Goal: Register for event/course

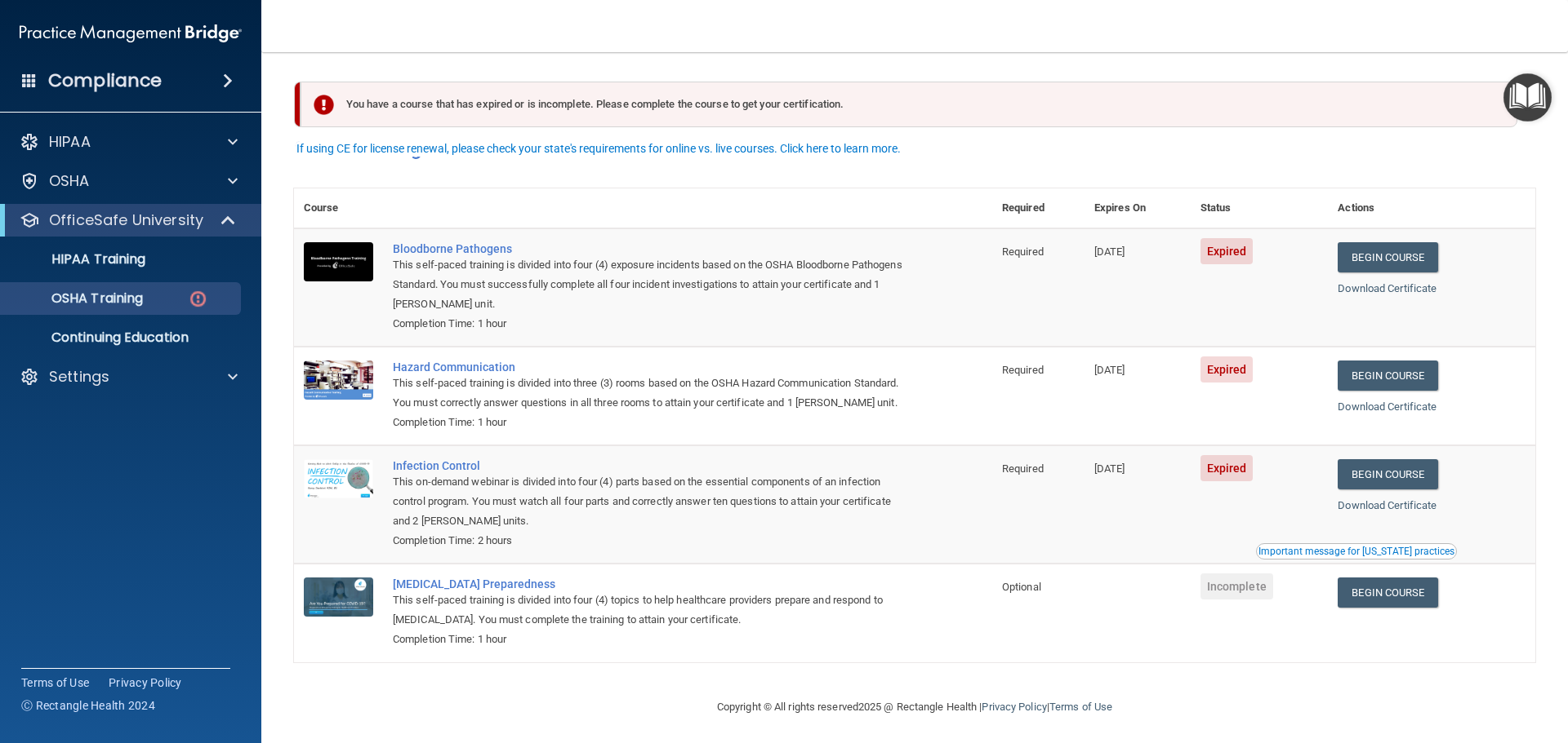
scroll to position [27, 0]
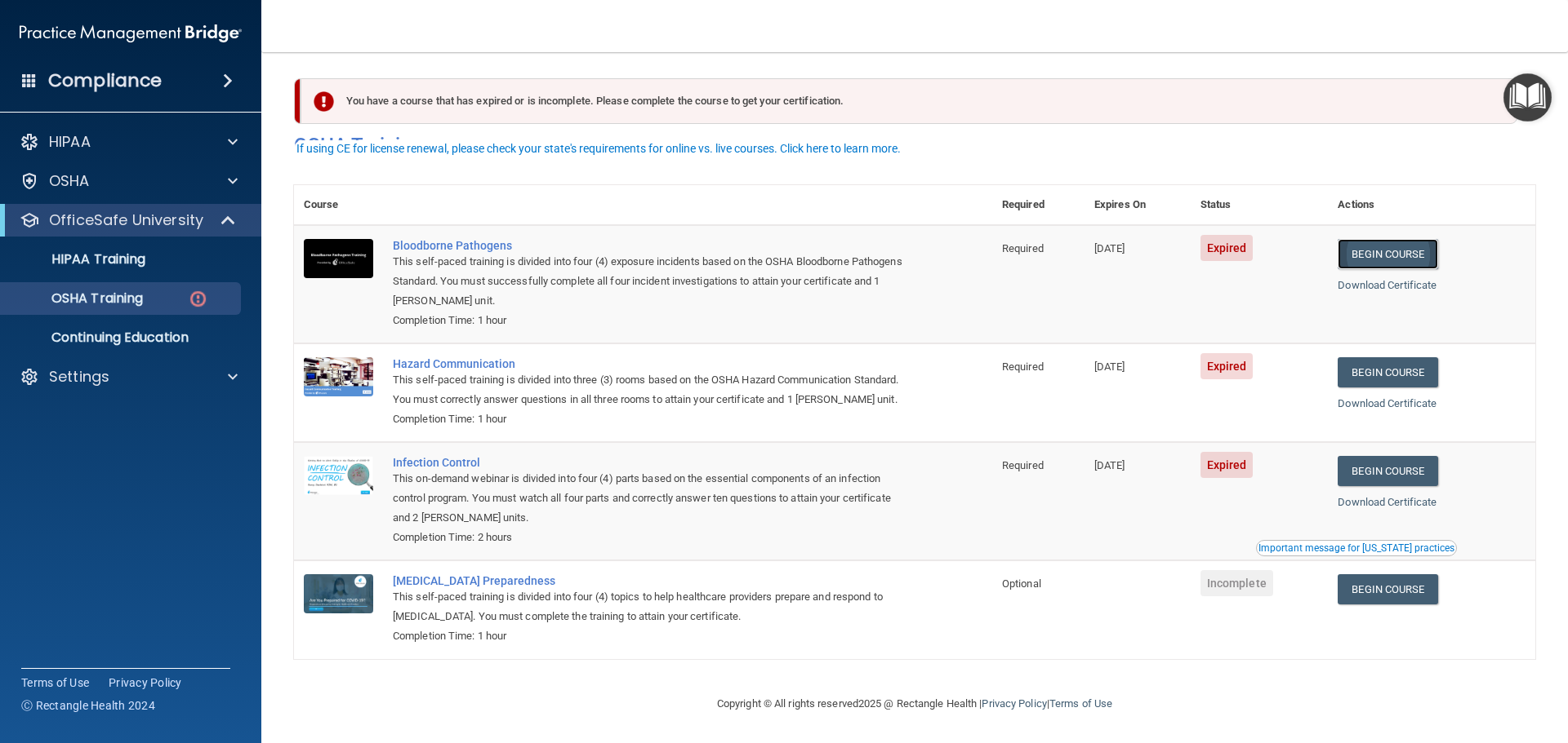
click at [1397, 239] on link "Begin Course" at bounding box center [1387, 254] width 100 height 30
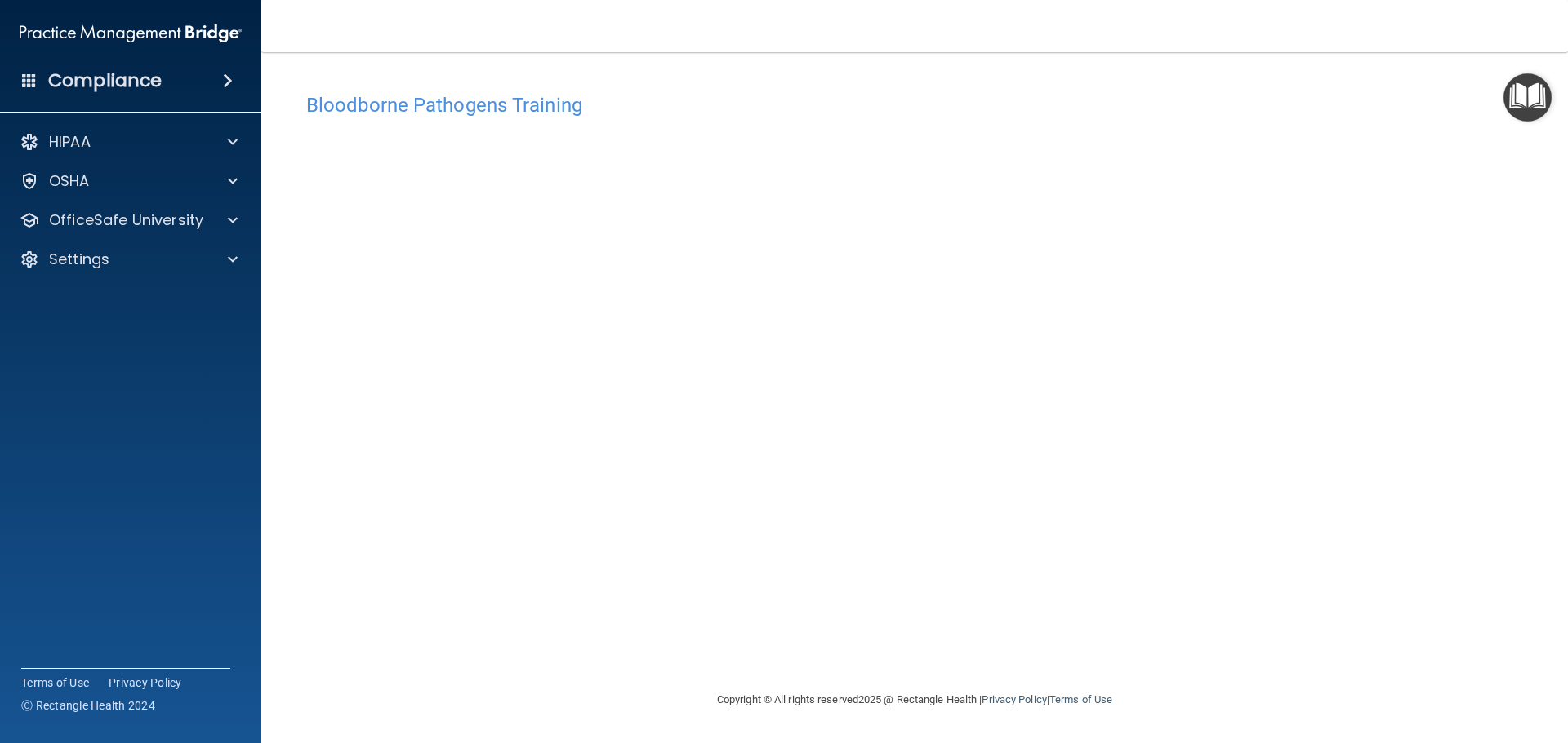
click at [499, 121] on div "Bloodborne Pathogens Training" at bounding box center [914, 105] width 1241 height 40
click at [955, 664] on div "Bloodborne Pathogens Training This course doesn’t expire until 08/12/2025. Are …" at bounding box center [914, 387] width 1241 height 606
click at [139, 152] on div "HIPAA" at bounding box center [131, 141] width 262 height 33
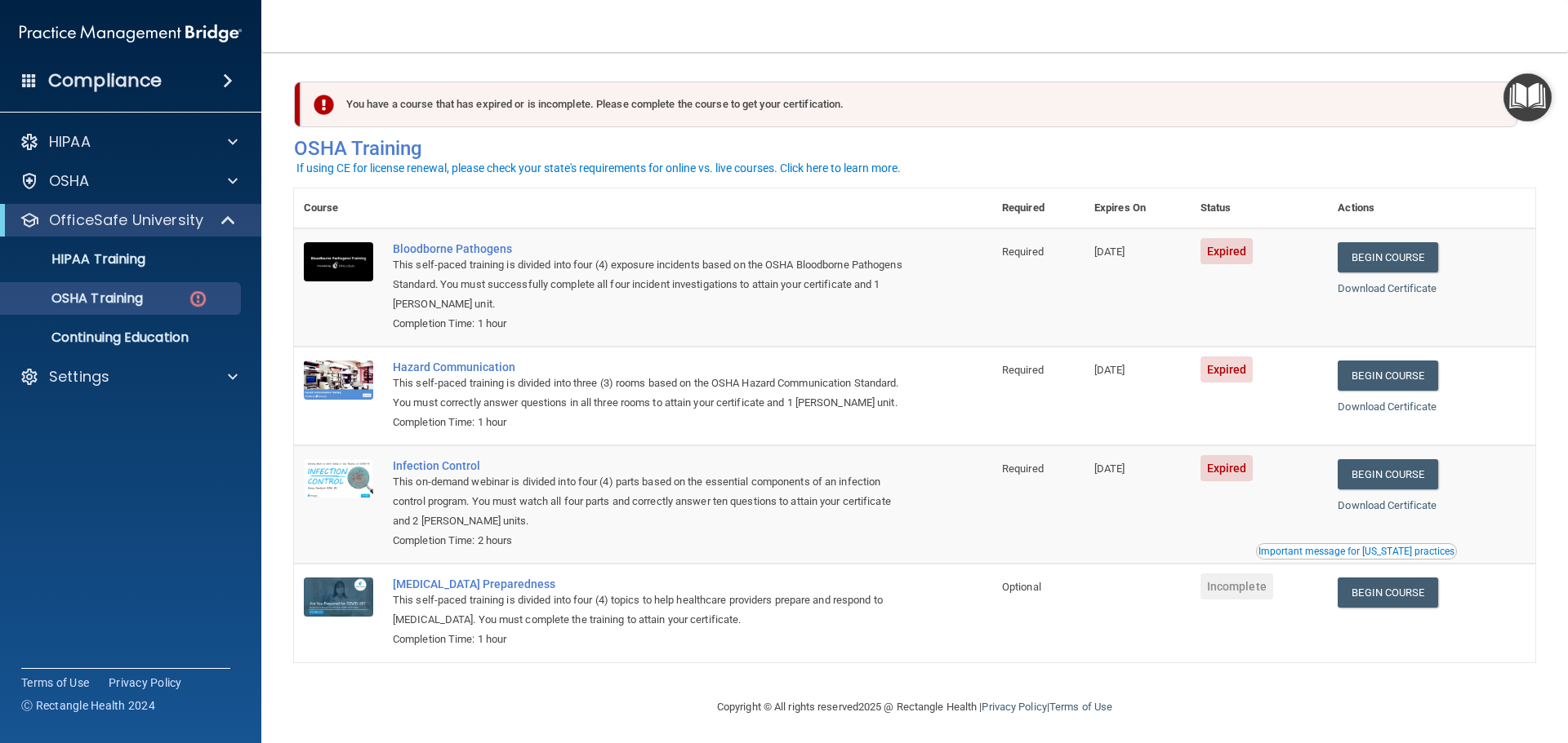
scroll to position [27, 0]
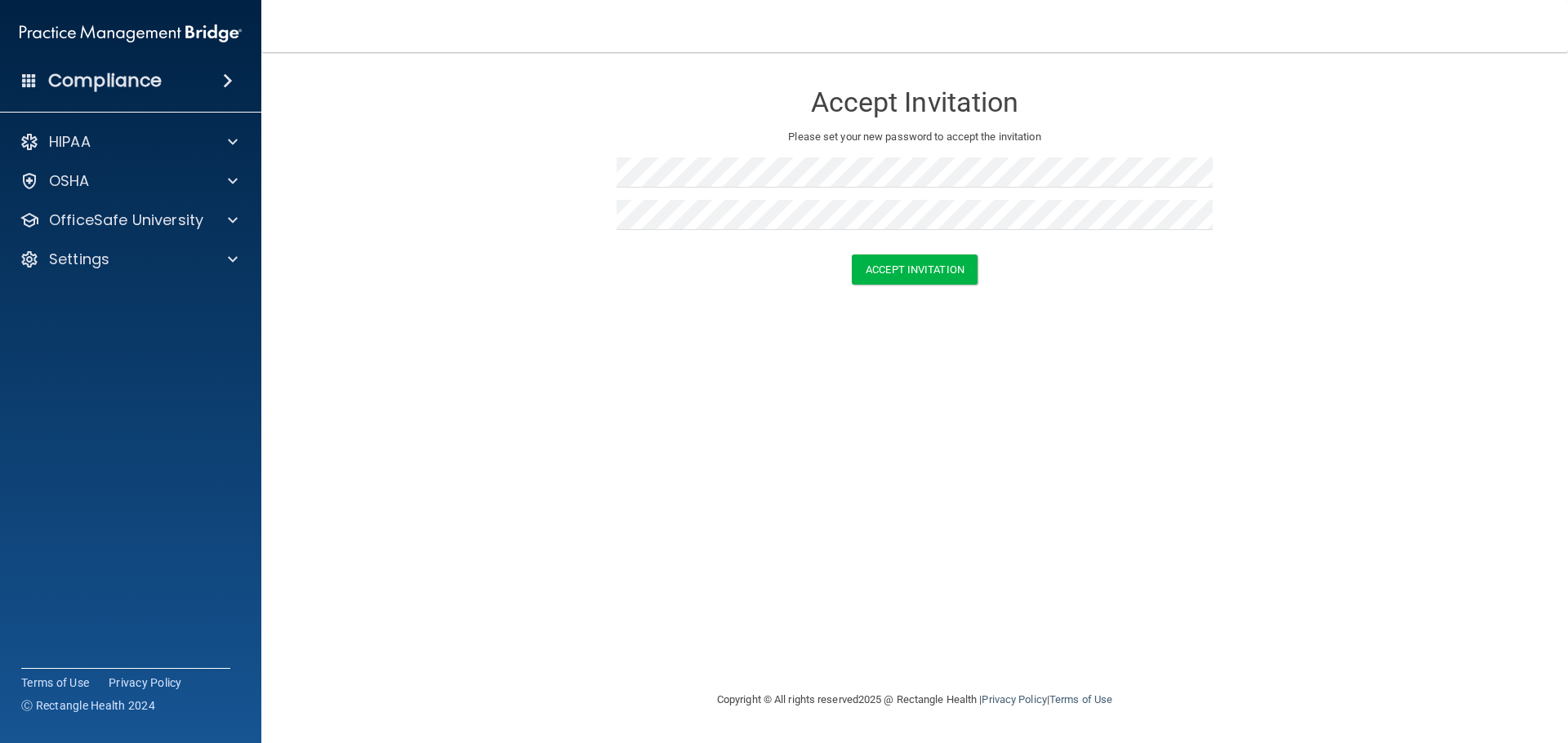
click at [1001, 315] on div "Accept Invitation Please set your new password to accept the invitation Accept …" at bounding box center [914, 371] width 1241 height 606
click at [943, 264] on button "Accept Invitation" at bounding box center [914, 269] width 125 height 30
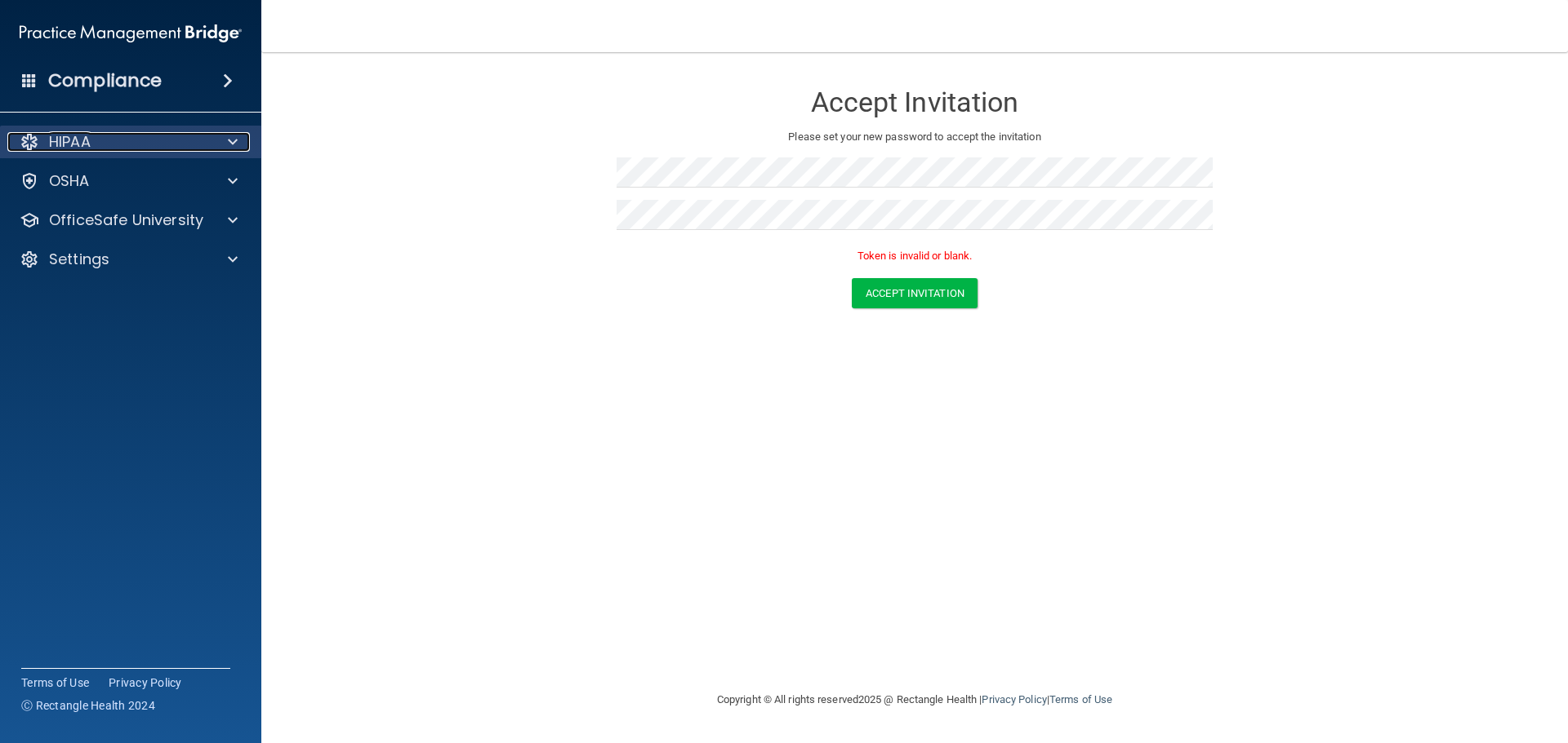
click at [92, 144] on div "HIPAA" at bounding box center [108, 141] width 203 height 20
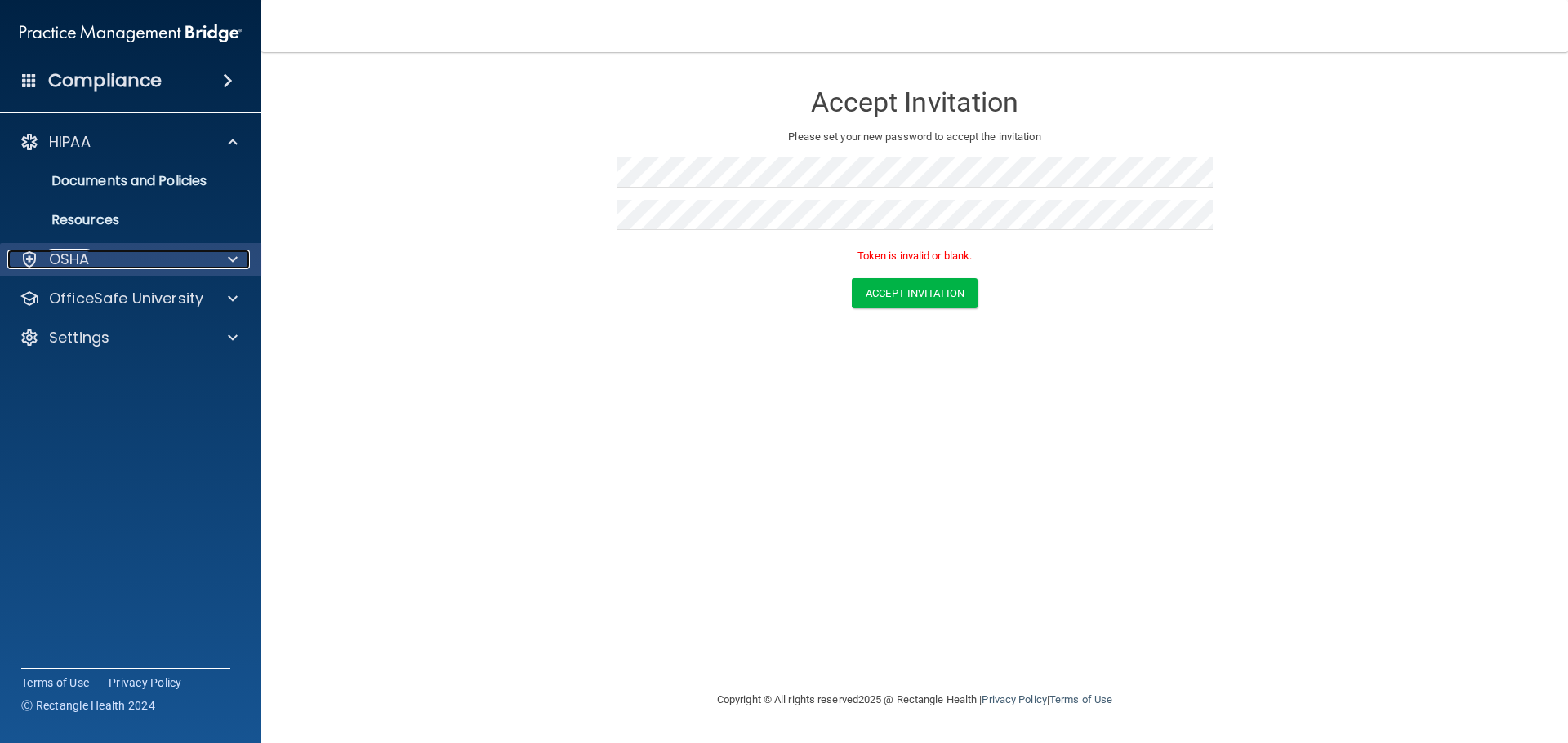
click at [88, 267] on p "OSHA" at bounding box center [69, 259] width 41 height 20
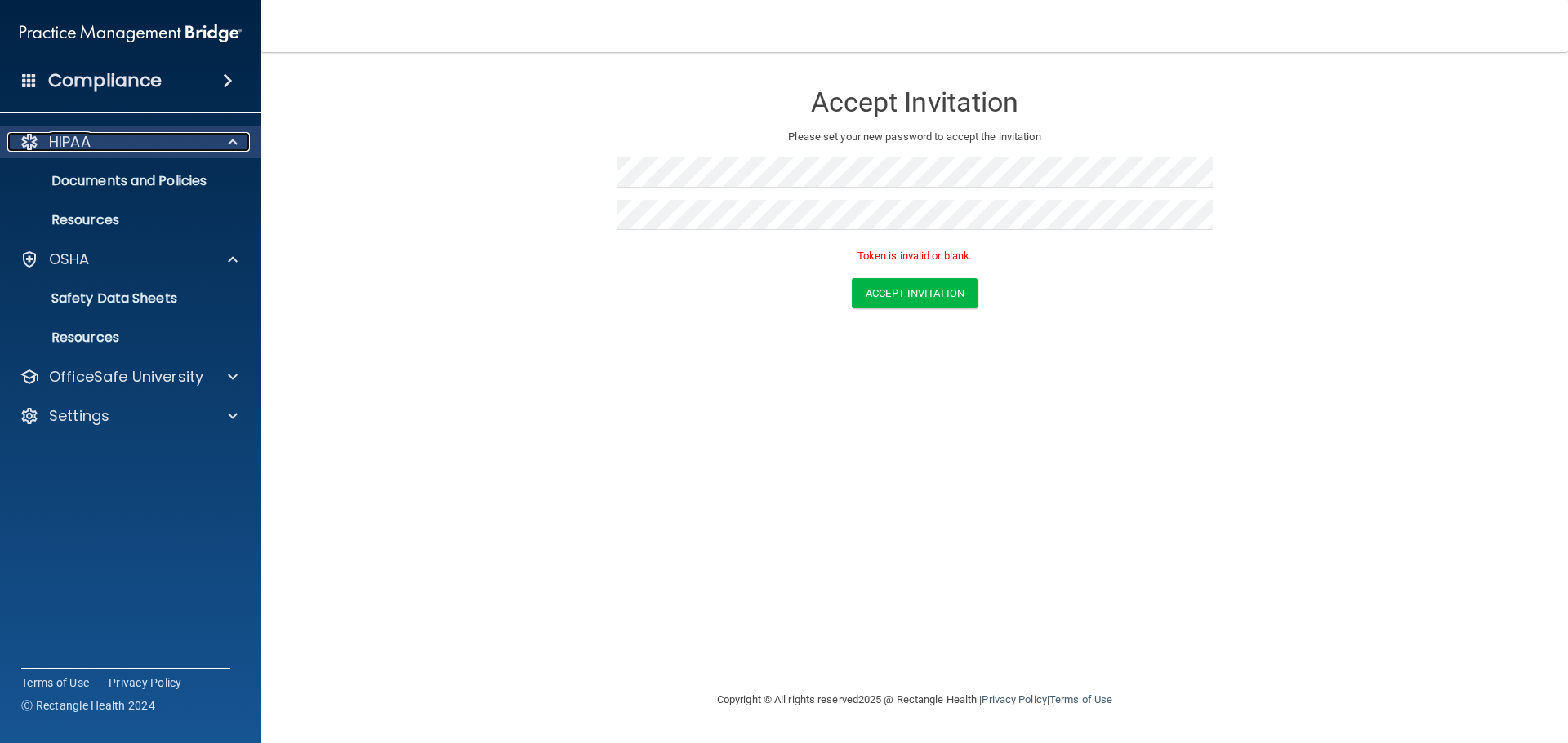
click at [94, 151] on div "HIPAA" at bounding box center [108, 141] width 203 height 20
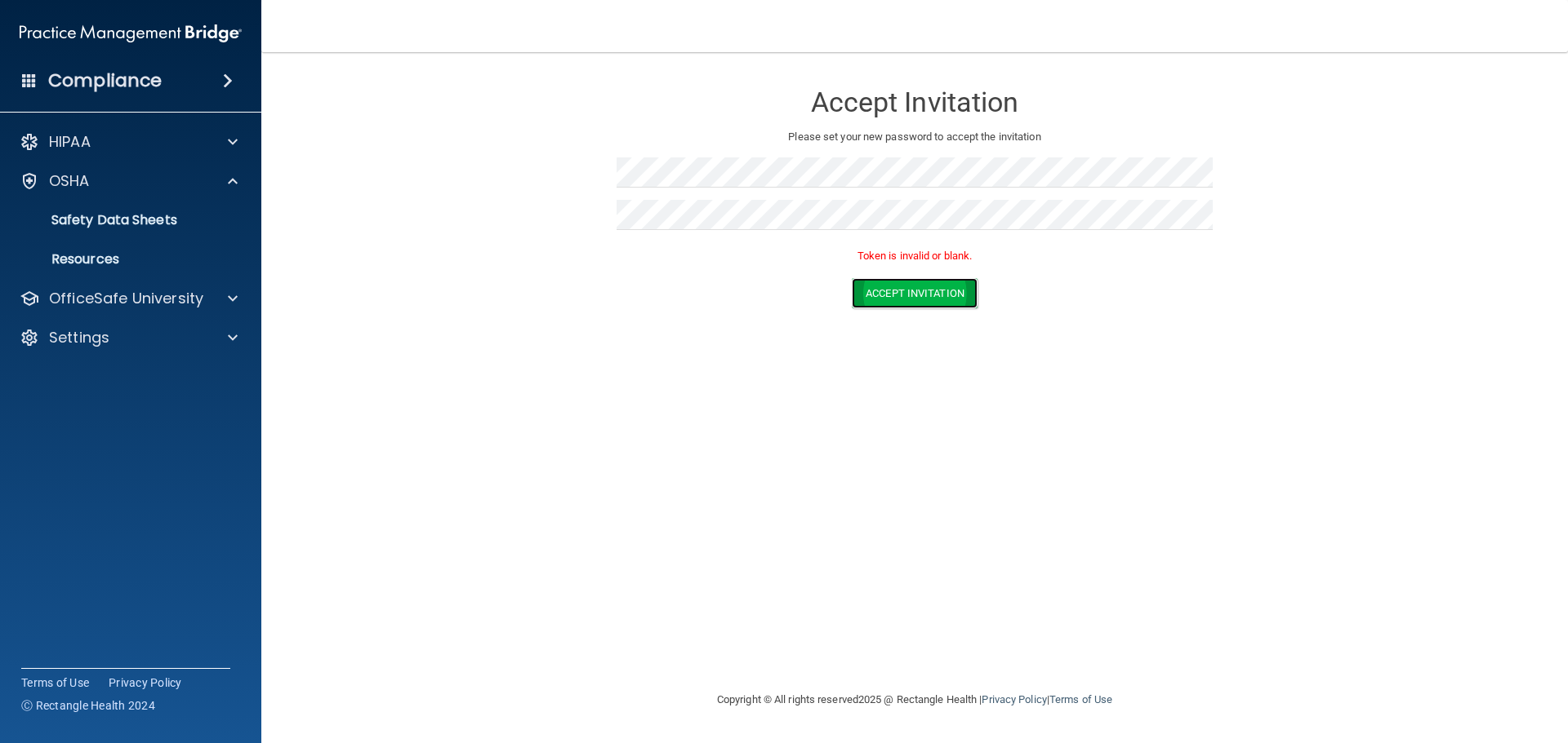
click at [898, 291] on button "Accept Invitation" at bounding box center [914, 294] width 125 height 30
